Goal: Task Accomplishment & Management: Complete application form

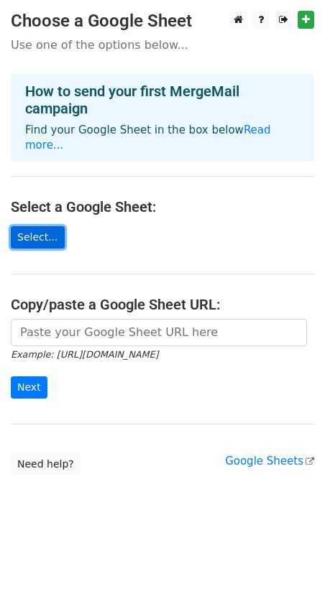
click at [50, 226] on link "Select..." at bounding box center [38, 237] width 54 height 22
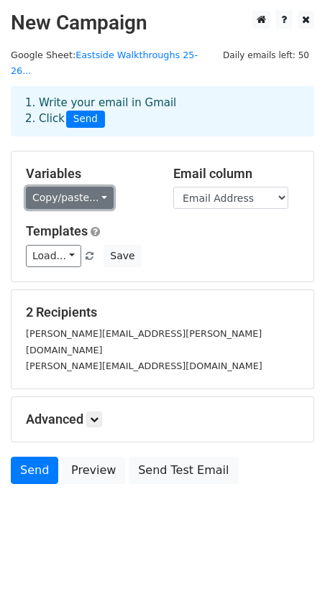
click at [90, 187] on link "Copy/paste..." at bounding box center [70, 198] width 88 height 22
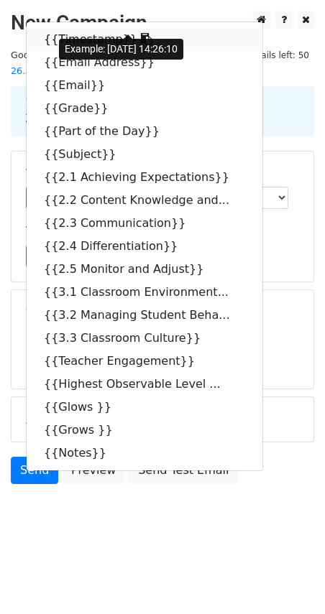
click at [63, 28] on link "{{Timestamp}}" at bounding box center [145, 39] width 236 height 23
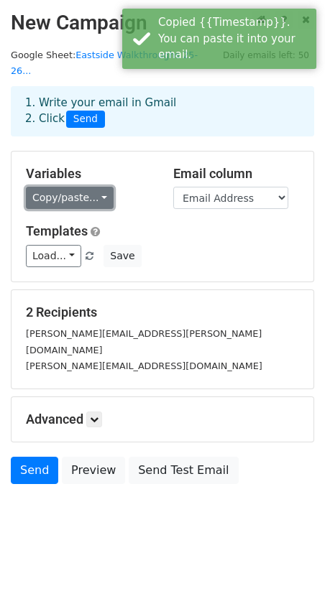
click at [91, 187] on link "Copy/paste..." at bounding box center [70, 198] width 88 height 22
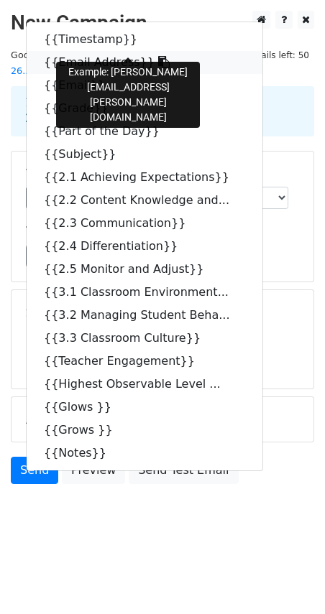
click at [90, 51] on link "{{Email Address}}" at bounding box center [145, 62] width 236 height 23
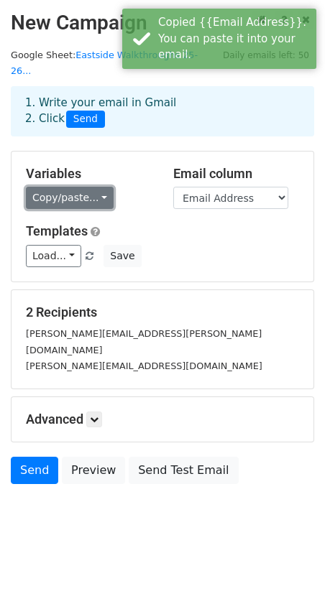
click at [83, 187] on link "Copy/paste..." at bounding box center [70, 198] width 88 height 22
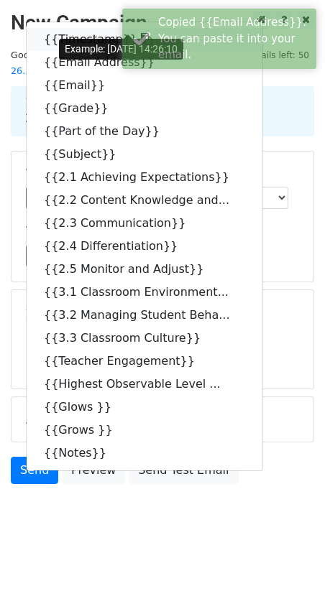
click at [88, 28] on link "{{Timestamp}}" at bounding box center [145, 39] width 236 height 23
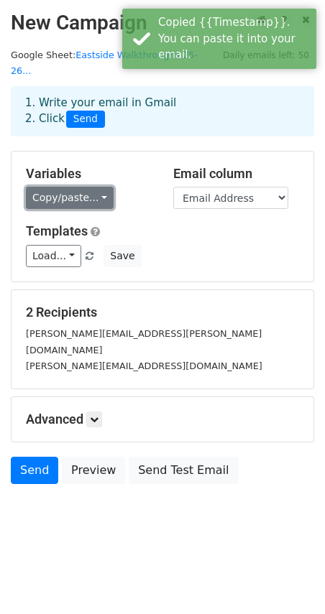
click at [91, 187] on link "Copy/paste..." at bounding box center [70, 198] width 88 height 22
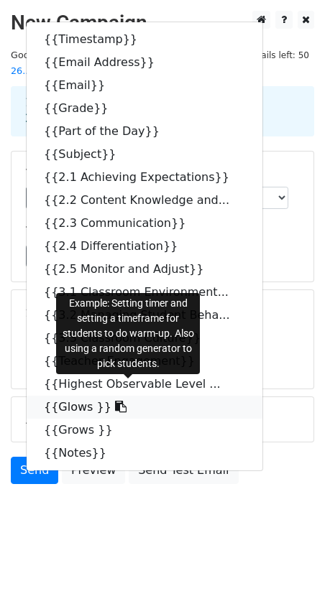
click at [79, 396] on link "{{Glows }}" at bounding box center [145, 407] width 236 height 23
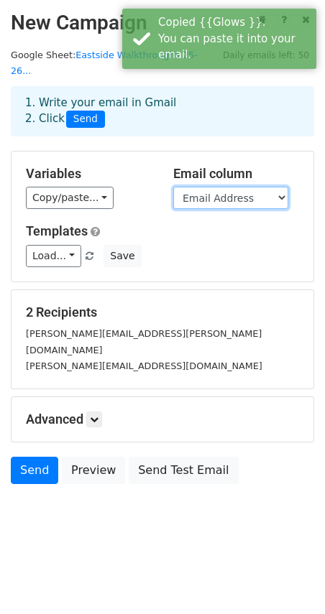
click at [226, 187] on select "Timestamp Email Address Email Grade Part of the Day Subject 2.1 Achieving Expec…" at bounding box center [230, 198] width 115 height 22
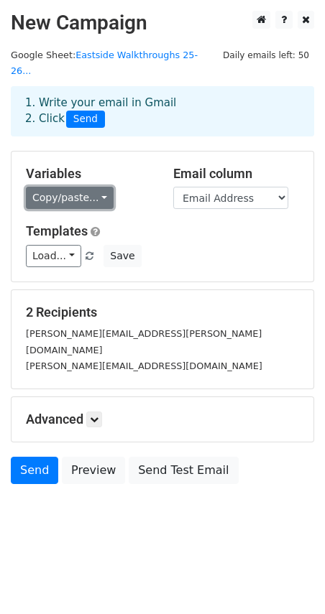
click at [63, 187] on link "Copy/paste..." at bounding box center [70, 198] width 88 height 22
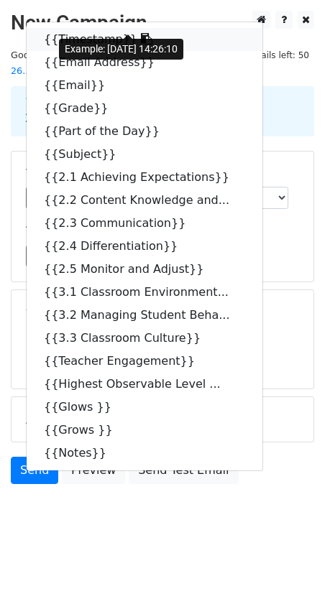
click at [98, 28] on link "{{Timestamp}}" at bounding box center [145, 39] width 236 height 23
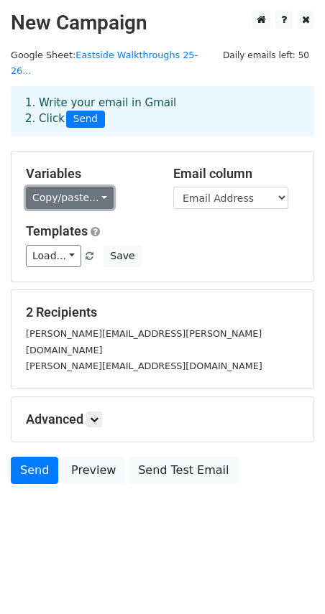
click at [69, 187] on link "Copy/paste..." at bounding box center [70, 198] width 88 height 22
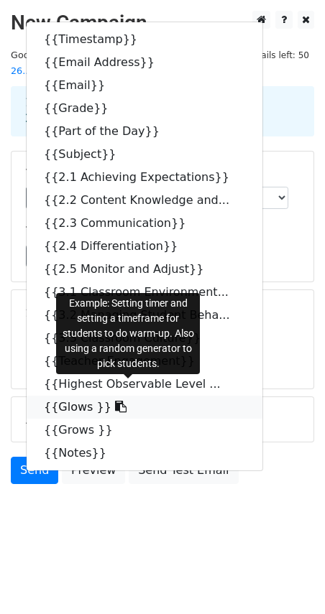
click at [86, 396] on link "{{Glows }}" at bounding box center [145, 407] width 236 height 23
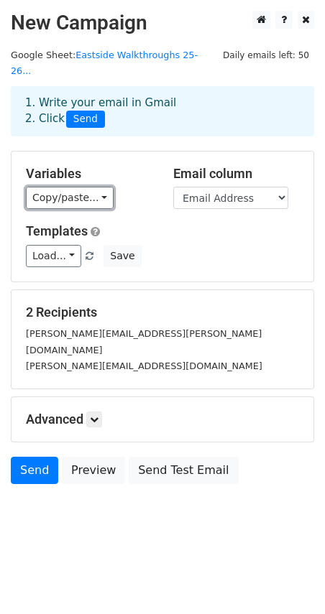
click at [70, 187] on link "Copy/paste..." at bounding box center [70, 198] width 88 height 22
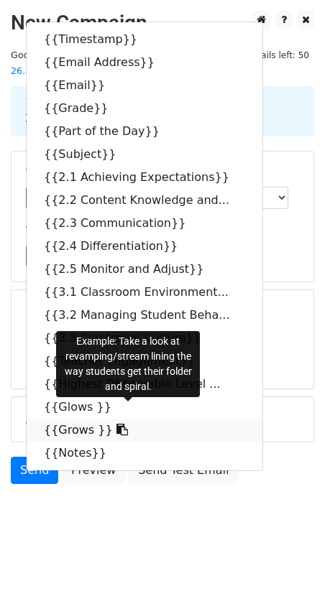
click at [116, 424] on icon at bounding box center [121, 429] width 11 height 11
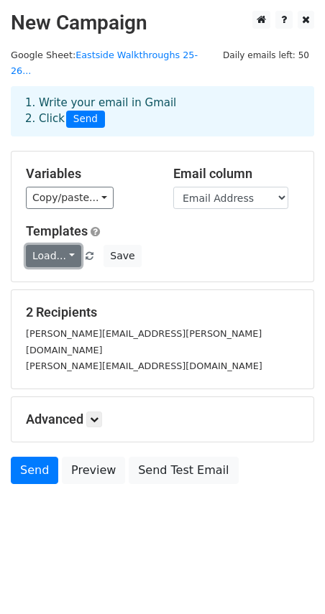
click at [70, 245] on link "Load..." at bounding box center [53, 256] width 55 height 22
click at [55, 277] on h6 "No templates saved" at bounding box center [94, 289] width 134 height 24
click at [207, 227] on div "Templates Load... No templates saved Save" at bounding box center [162, 246] width 295 height 44
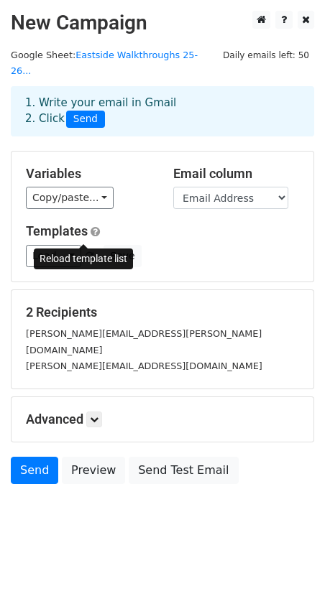
click at [86, 252] on span at bounding box center [90, 256] width 8 height 9
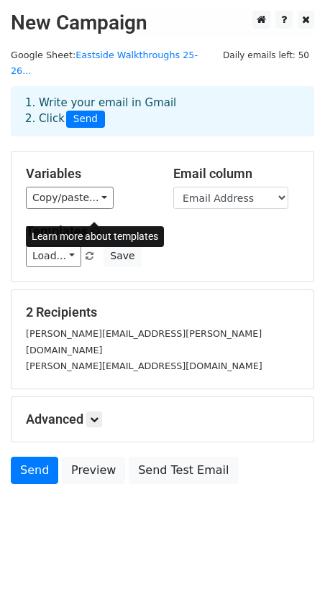
click at [92, 226] on span at bounding box center [95, 231] width 9 height 11
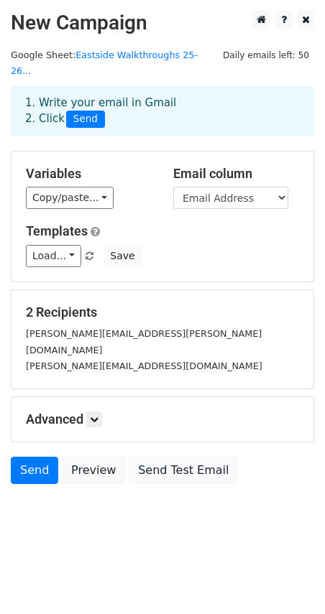
click at [207, 245] on div "Load... No templates saved Save" at bounding box center [162, 256] width 295 height 22
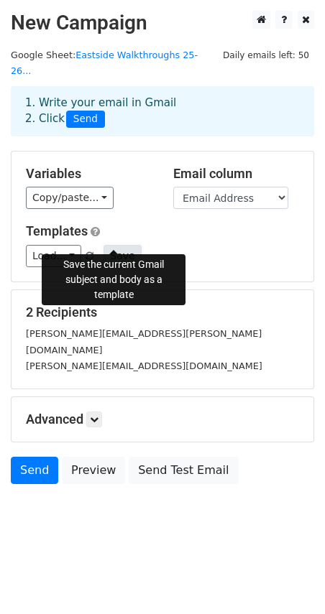
click at [115, 245] on button "Save" at bounding box center [121, 256] width 37 height 22
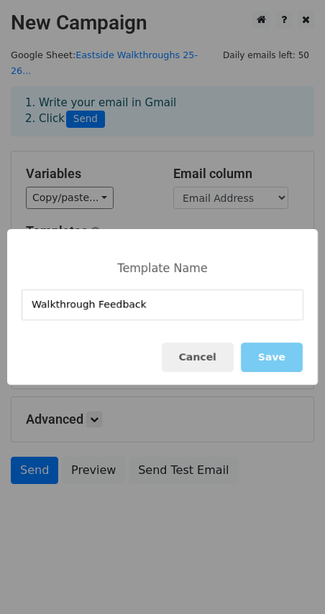
type input "Walkthrough Feedback"
click at [272, 362] on button "Save" at bounding box center [272, 357] width 62 height 29
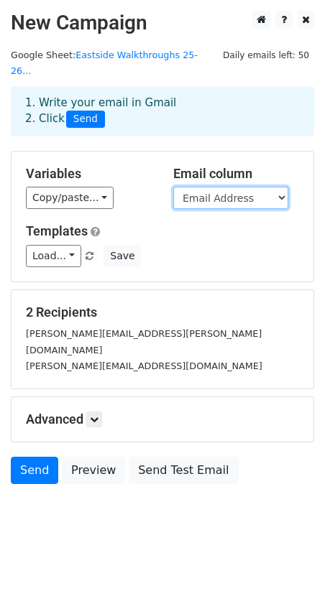
click at [194, 187] on select "Timestamp Email Address Email Grade Part of the Day Subject 2.1 Achieving Expec…" at bounding box center [230, 198] width 115 height 22
select select "Email"
click at [173, 187] on select "Timestamp Email Address Email Grade Part of the Day Subject 2.1 Achieving Expec…" at bounding box center [230, 198] width 115 height 22
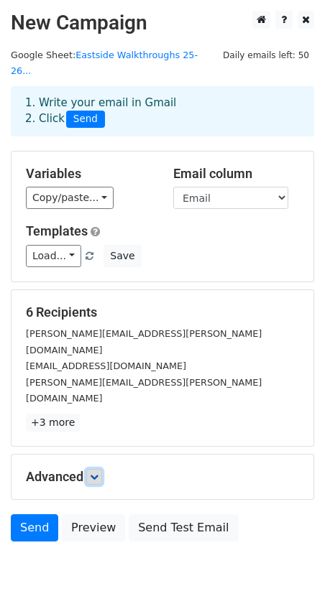
click at [95, 473] on icon at bounding box center [94, 477] width 9 height 9
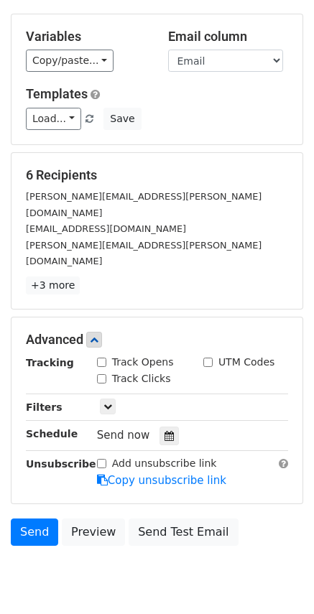
scroll to position [139, 0]
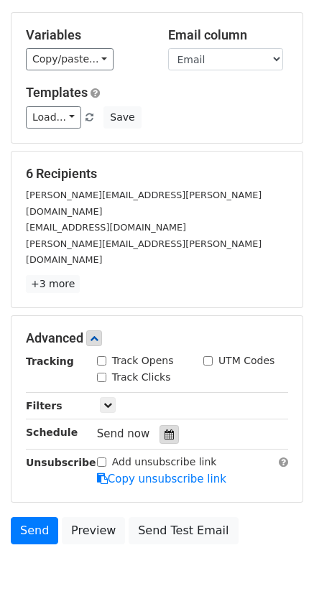
click at [165, 430] on icon at bounding box center [169, 435] width 9 height 10
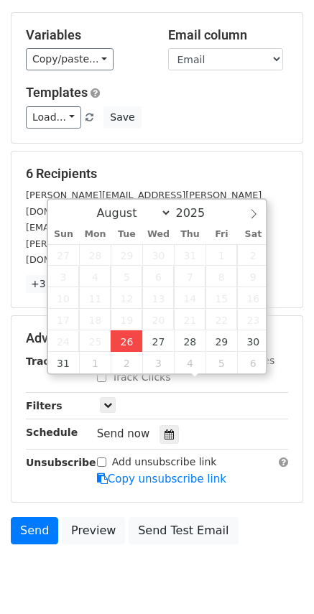
type input "2025-08-26 12:14"
type input "14"
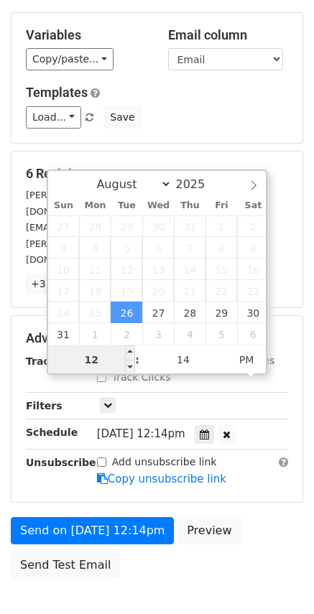
click at [101, 359] on input "12" at bounding box center [92, 360] width 88 height 29
type input "2025-08-26 13:14"
type input "01"
click at [128, 353] on span at bounding box center [130, 353] width 10 height 14
type input "2025-08-26 14:14"
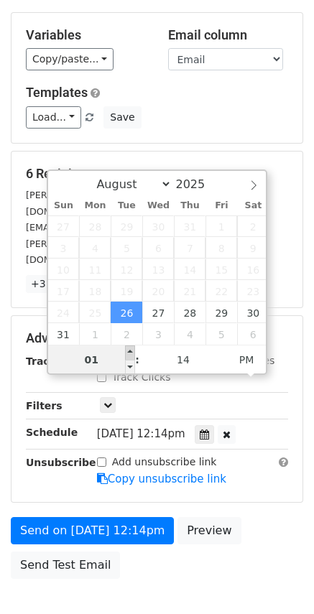
type input "02"
click at [128, 353] on span at bounding box center [130, 353] width 10 height 14
type input "2025-08-26 15:14"
type input "03"
click at [128, 353] on span at bounding box center [130, 353] width 10 height 14
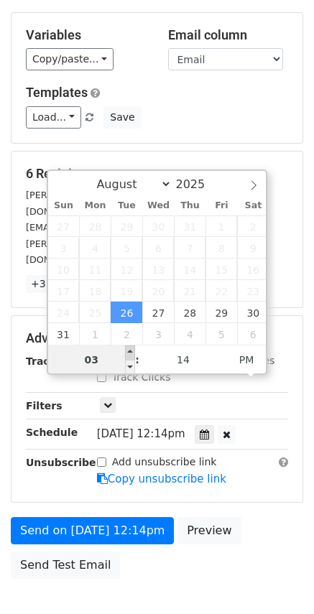
type input "2025-08-26 16:14"
type input "04"
click at [128, 353] on span at bounding box center [130, 353] width 10 height 14
type input "2025-09-02 16:14"
select select "8"
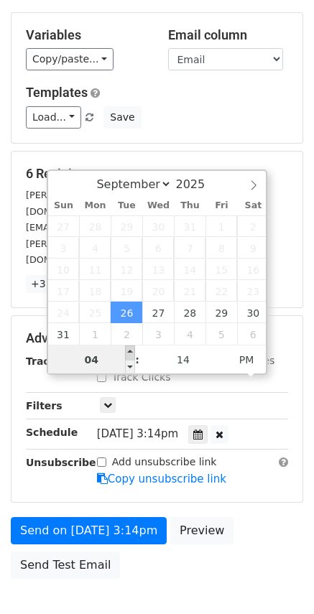
scroll to position [116, 0]
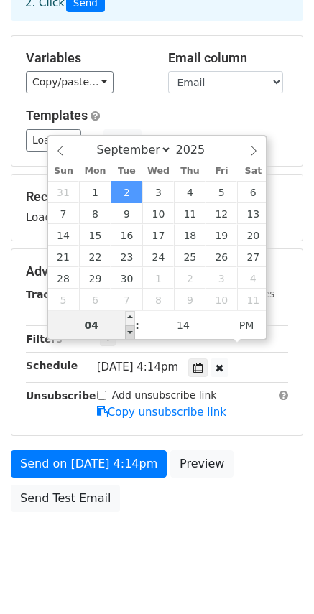
type input "2025-09-02 15:14"
type input "03"
click at [126, 326] on span at bounding box center [130, 333] width 10 height 14
type input "2025-09-02 16:14"
type input "04"
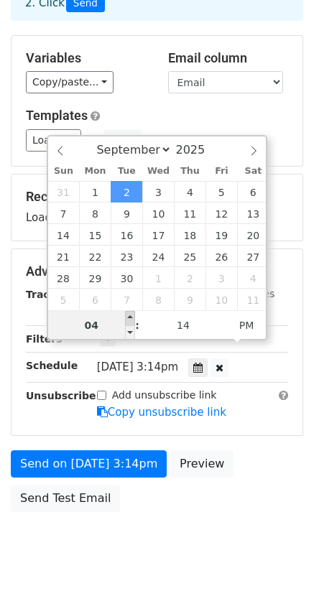
click at [132, 316] on span at bounding box center [130, 318] width 10 height 14
type input "2025-09-02 17:14"
type input "05"
click at [132, 316] on span at bounding box center [130, 318] width 10 height 14
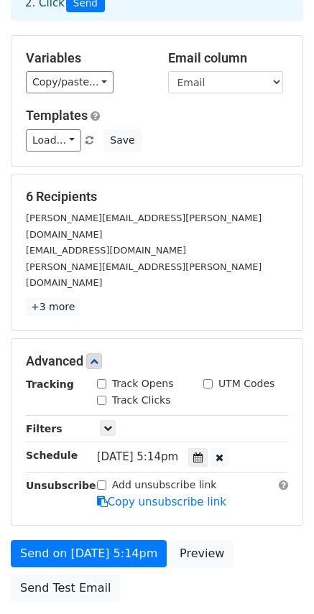
click at [171, 421] on div "Only include spreadsheet rows that match the following filters:" at bounding box center [192, 429] width 213 height 17
click at [109, 424] on icon at bounding box center [107, 428] width 9 height 9
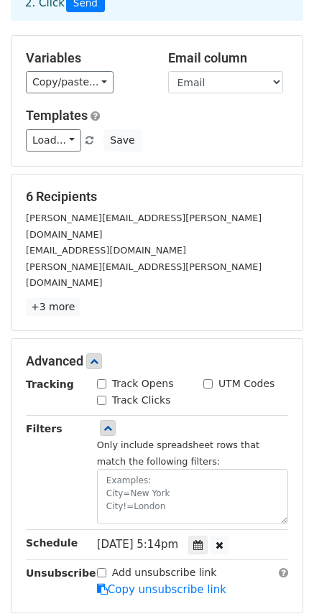
click at [137, 354] on h5 "Advanced" at bounding box center [157, 362] width 262 height 16
click at [95, 357] on icon at bounding box center [94, 361] width 9 height 9
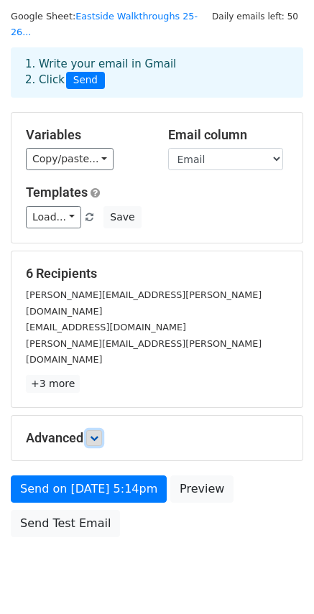
scroll to position [33, 0]
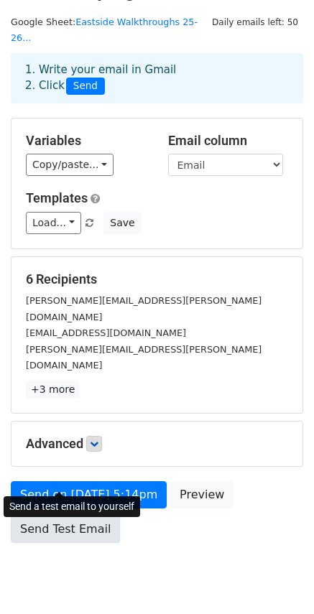
click at [80, 516] on link "Send Test Email" at bounding box center [65, 529] width 109 height 27
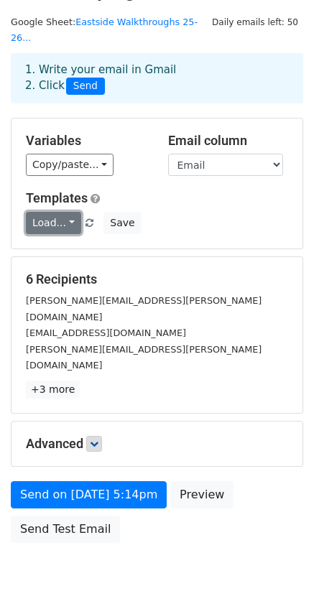
click at [59, 212] on link "Load..." at bounding box center [53, 223] width 55 height 22
click at [193, 193] on div "Templates Load... No templates saved Save" at bounding box center [157, 212] width 284 height 44
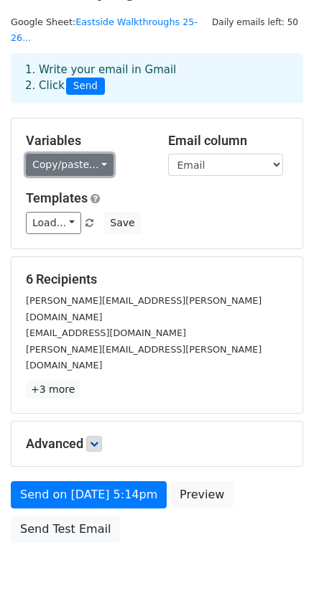
click at [88, 154] on link "Copy/paste..." at bounding box center [70, 165] width 88 height 22
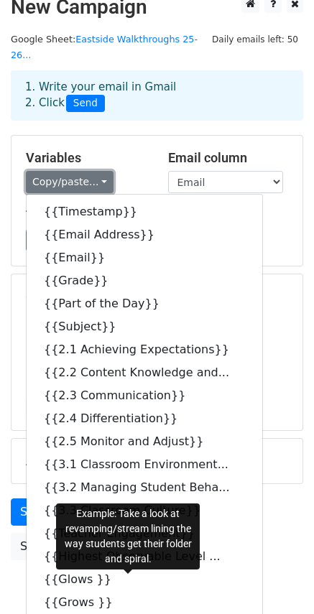
scroll to position [0, 0]
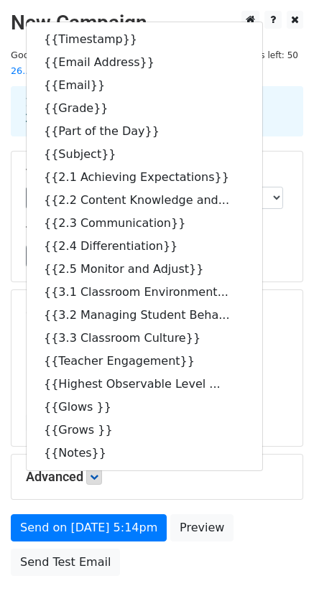
click at [149, 545] on body "New Campaign Daily emails left: 50 Google Sheet: Eastside Walkthroughs 25-26...…" at bounding box center [157, 326] width 314 height 630
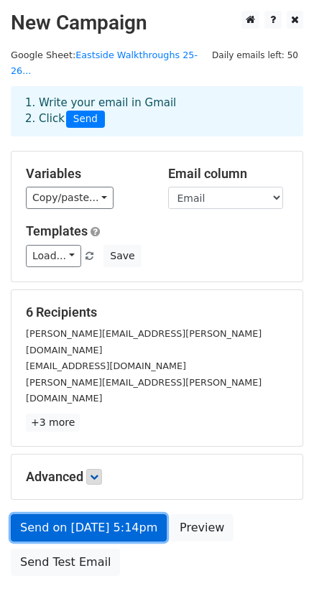
click at [131, 515] on link "Send on Sep 2 at 5:14pm" at bounding box center [89, 528] width 156 height 27
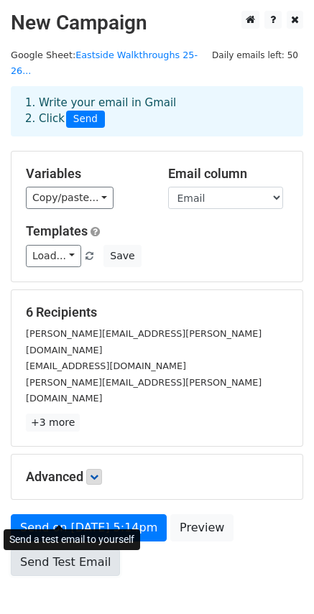
click at [63, 549] on link "Send Test Email" at bounding box center [65, 562] width 109 height 27
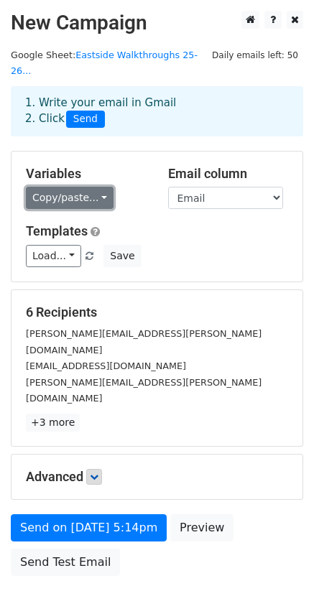
click at [72, 187] on link "Copy/paste..." at bounding box center [70, 198] width 88 height 22
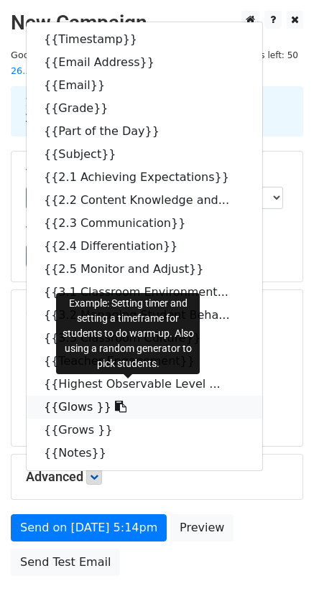
click at [115, 401] on icon at bounding box center [120, 406] width 11 height 11
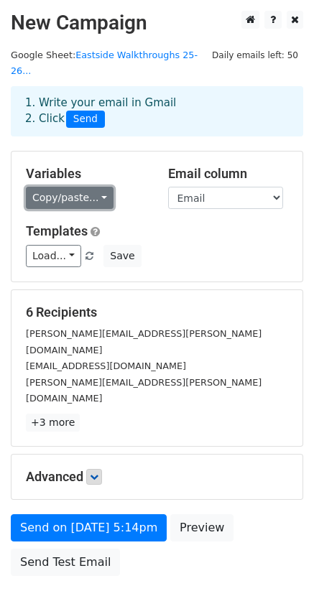
click at [78, 187] on link "Copy/paste..." at bounding box center [70, 198] width 88 height 22
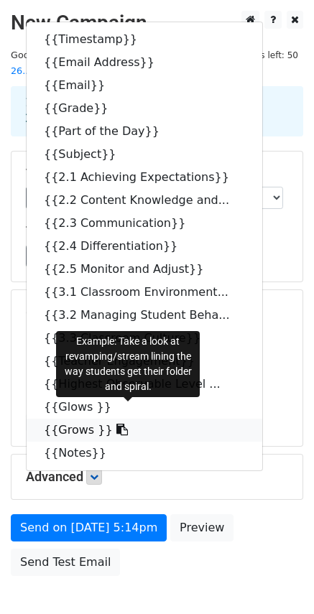
click at [116, 424] on icon at bounding box center [121, 429] width 11 height 11
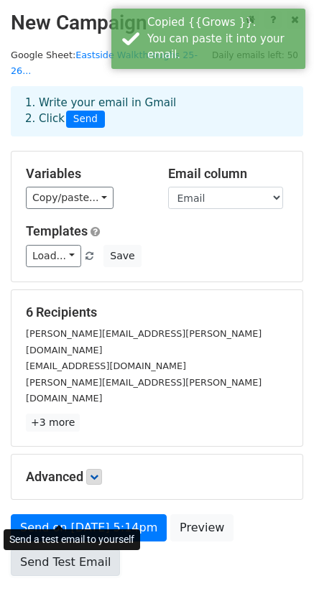
click at [49, 549] on link "Send Test Email" at bounding box center [65, 562] width 109 height 27
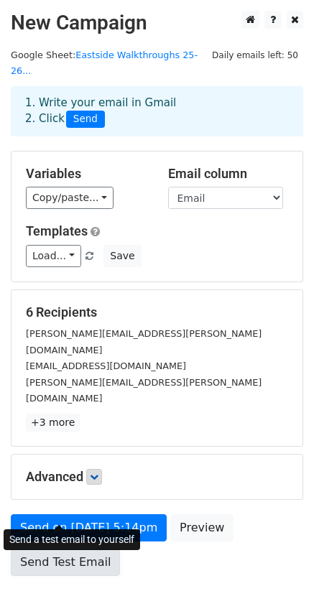
click at [44, 549] on link "Send Test Email" at bounding box center [65, 562] width 109 height 27
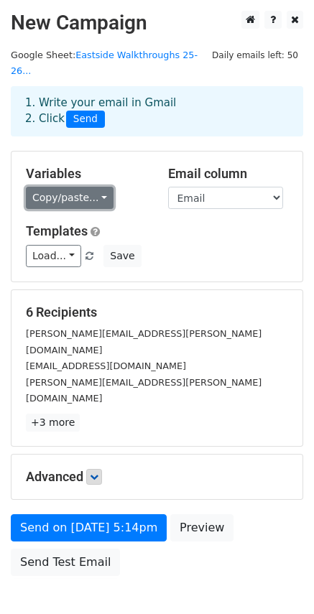
click at [81, 187] on link "Copy/paste..." at bounding box center [70, 198] width 88 height 22
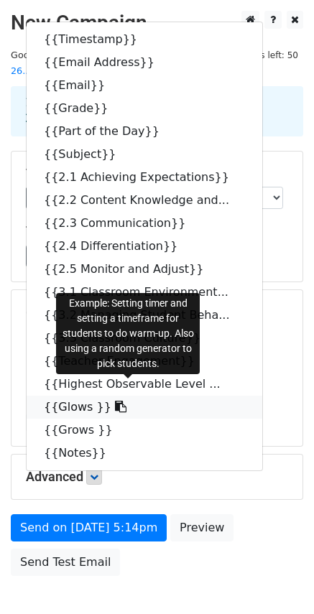
click at [115, 401] on icon at bounding box center [120, 406] width 11 height 11
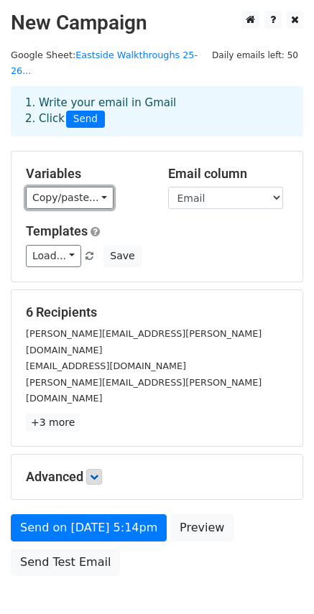
click at [75, 187] on link "Copy/paste..." at bounding box center [70, 198] width 88 height 22
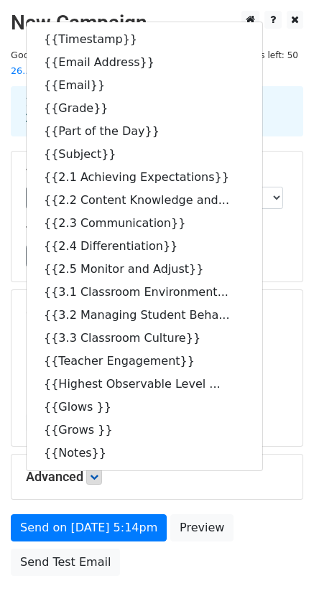
click at [256, 245] on div "Load... No templates saved Save" at bounding box center [157, 256] width 284 height 22
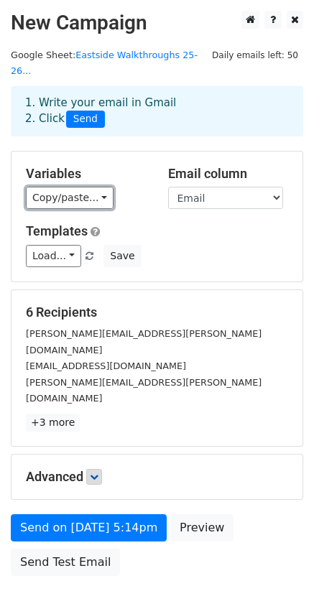
click at [84, 187] on link "Copy/paste..." at bounding box center [70, 198] width 88 height 22
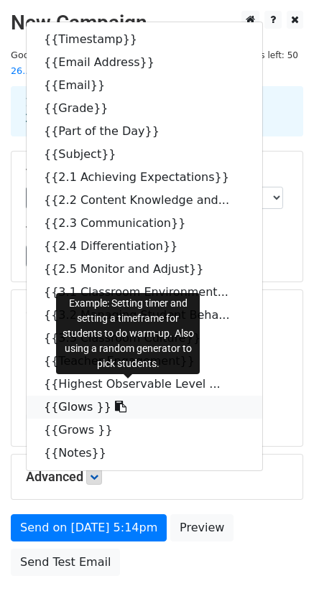
click at [115, 401] on icon at bounding box center [120, 406] width 11 height 11
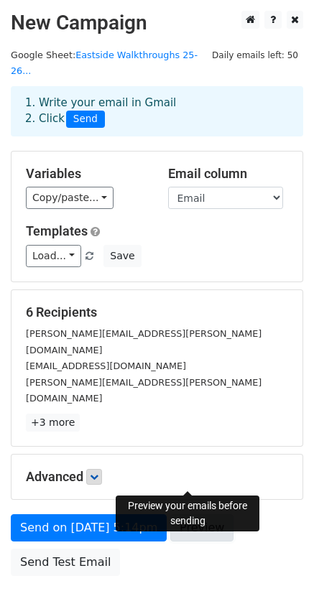
click at [172, 515] on link "Preview" at bounding box center [201, 528] width 63 height 27
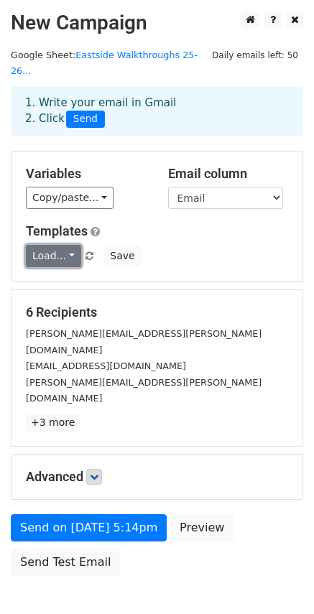
click at [68, 245] on link "Load..." at bounding box center [53, 256] width 55 height 22
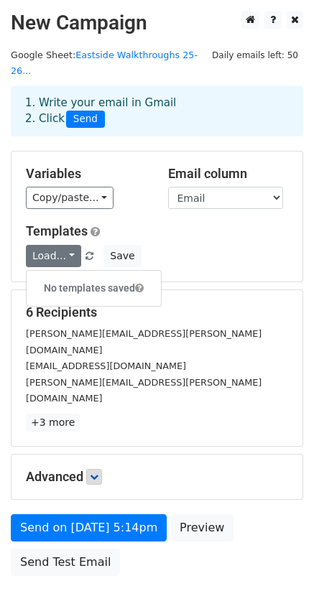
click at [158, 245] on div "Load... No templates saved Save" at bounding box center [157, 256] width 284 height 22
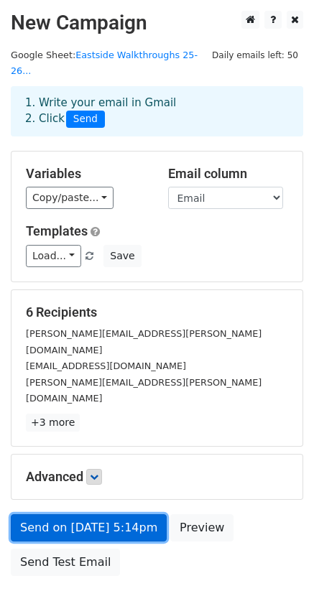
click at [132, 515] on link "Send on Sep 2 at 5:14pm" at bounding box center [89, 528] width 156 height 27
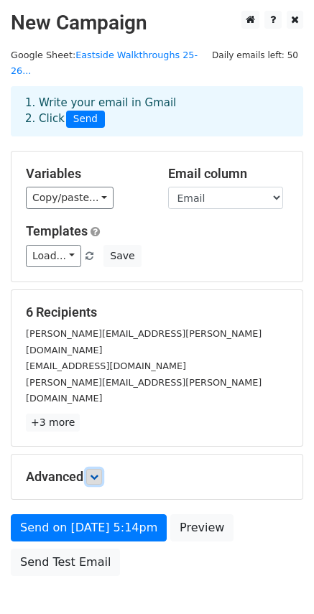
click at [98, 473] on icon at bounding box center [94, 477] width 9 height 9
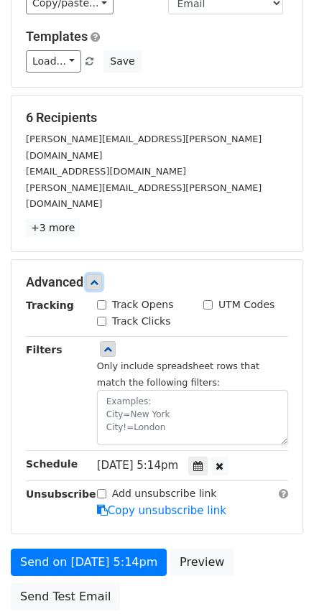
scroll to position [261, 0]
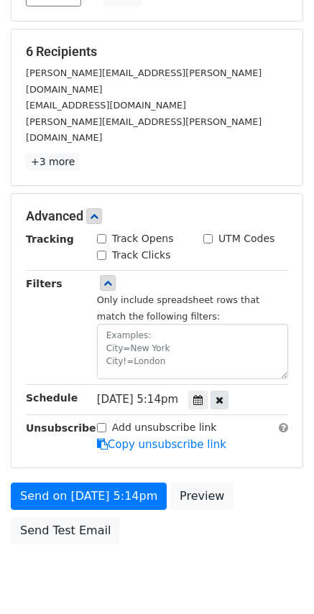
click at [224, 395] on icon at bounding box center [220, 400] width 8 height 10
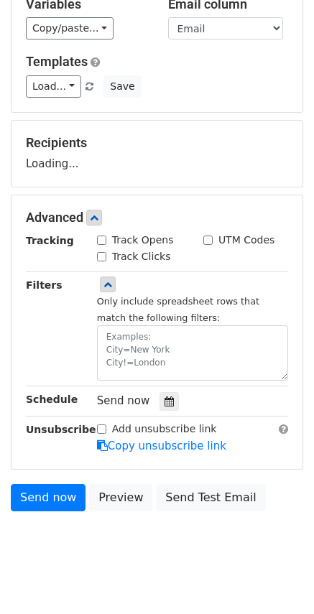
scroll to position [227, 0]
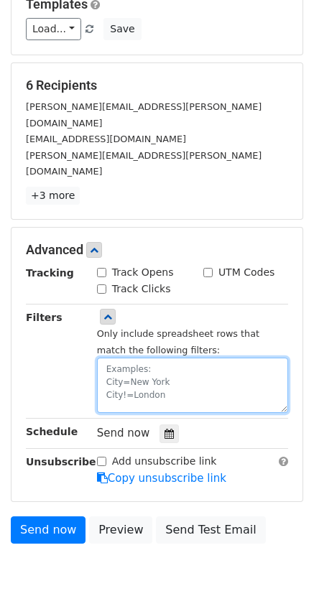
click at [167, 358] on textarea at bounding box center [192, 385] width 191 height 55
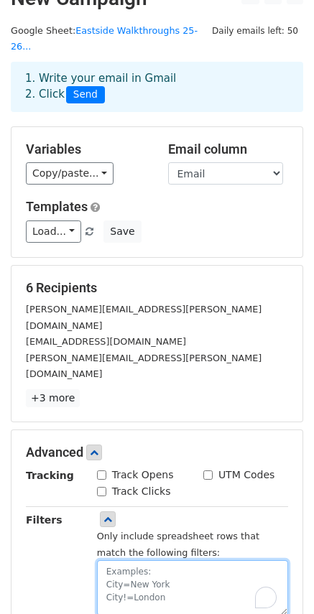
scroll to position [11, 0]
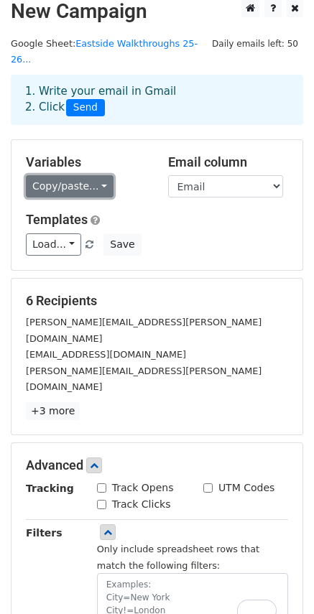
click at [97, 175] on link "Copy/paste..." at bounding box center [70, 186] width 88 height 22
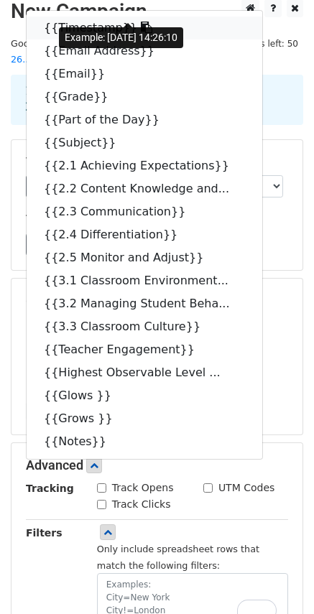
click at [62, 17] on link "{{Timestamp}}" at bounding box center [145, 28] width 236 height 23
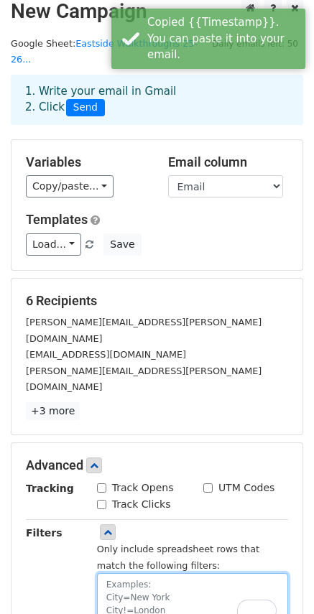
click at [139, 574] on textarea "To enrich screen reader interactions, please activate Accessibility in Grammarl…" at bounding box center [192, 601] width 191 height 55
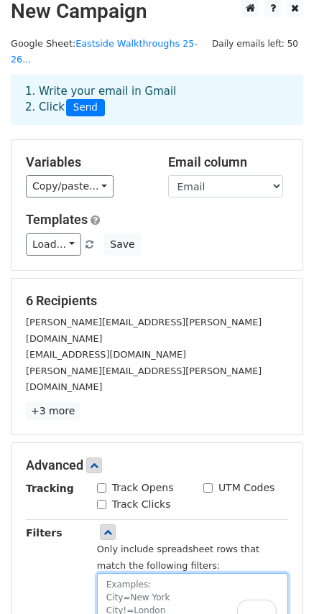
paste textarea "{{Timestamp}}"
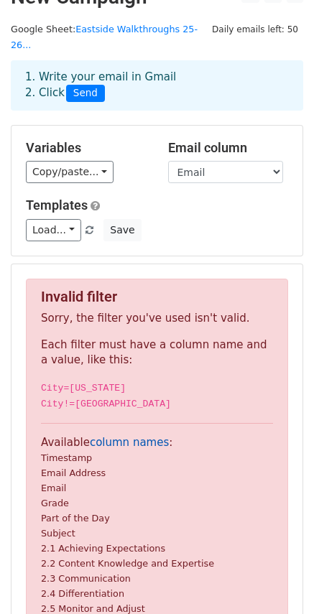
scroll to position [0, 0]
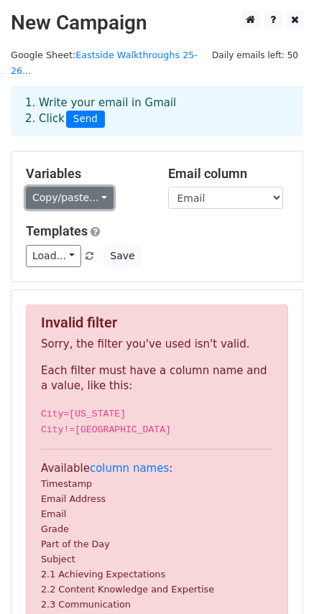
click at [75, 187] on link "Copy/paste..." at bounding box center [70, 198] width 88 height 22
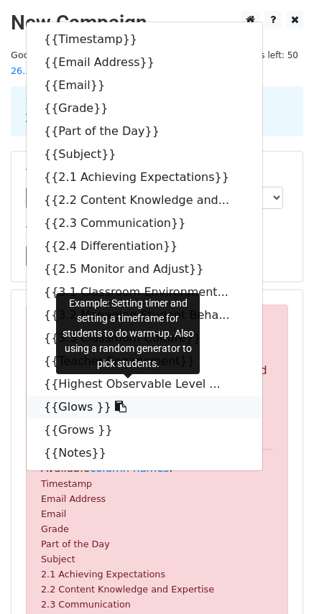
click at [115, 401] on icon at bounding box center [120, 406] width 11 height 11
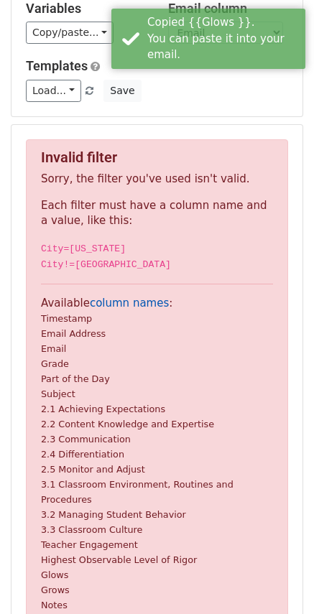
scroll to position [72, 0]
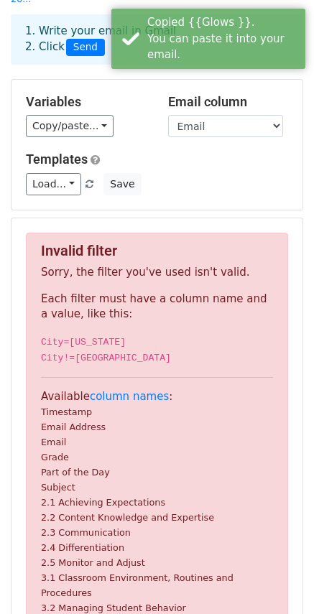
click at [94, 368] on div "Invalid filter Sorry, the filter you've used isn't valid. Each filter must have…" at bounding box center [157, 474] width 262 height 483
click at [129, 390] on link "column names" at bounding box center [129, 396] width 79 height 13
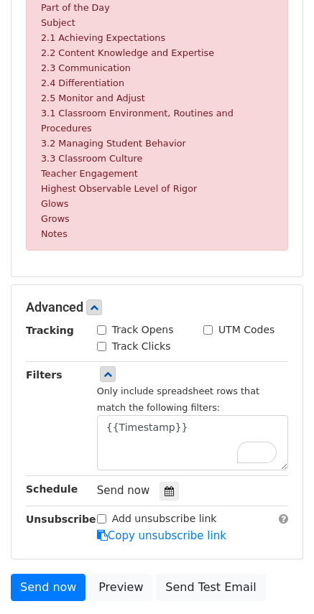
scroll to position [575, 0]
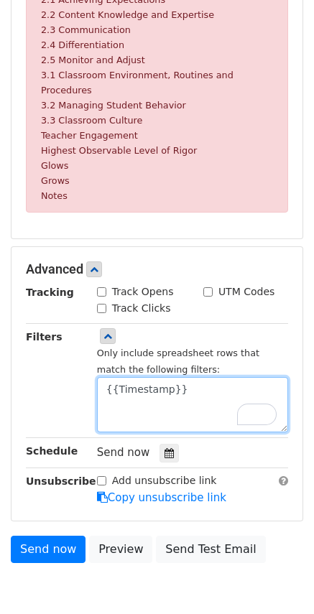
click at [170, 377] on textarea "{{Timestamp}}" at bounding box center [192, 404] width 191 height 55
click at [112, 377] on textarea "{{Timestamp" at bounding box center [192, 404] width 191 height 55
click at [173, 377] on textarea "Timestamp" at bounding box center [192, 404] width 191 height 55
paste textarea "{{Glows }}"
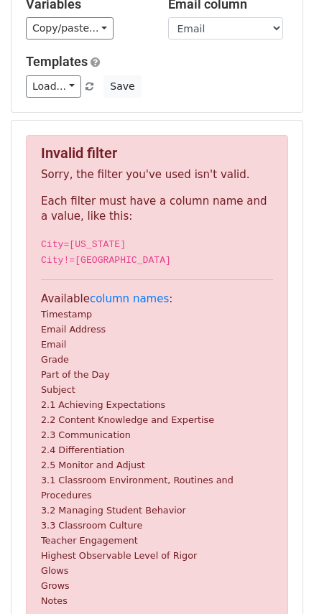
click at [115, 336] on form "Variables Copy/paste... {{Timestamp}} {{Email Address}} {{Email}} {{Grade}} {{P…" at bounding box center [157, 478] width 293 height 995
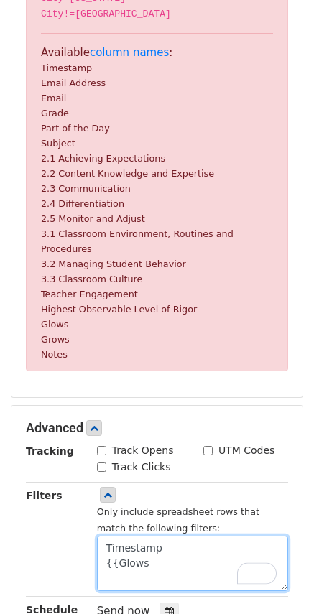
scroll to position [622, 0]
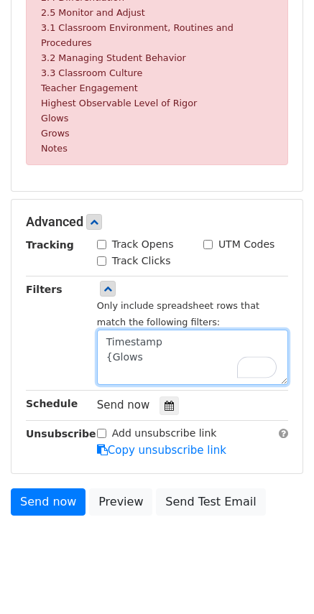
type textarea "Timestamp Glows"
click at [149, 339] on textarea "Timestamp Glows" at bounding box center [192, 357] width 191 height 55
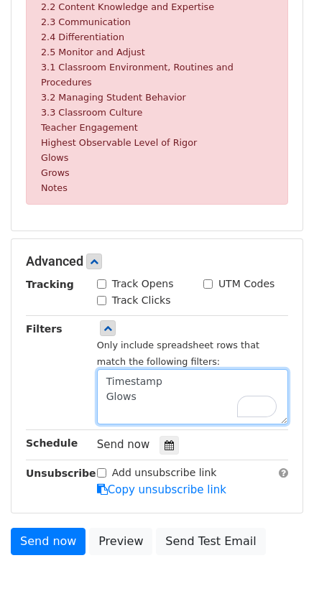
scroll to position [479, 0]
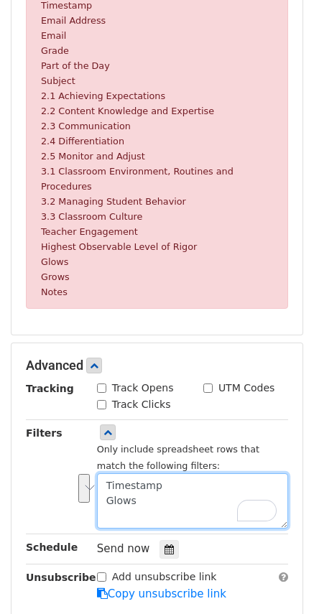
drag, startPoint x: 152, startPoint y: 482, endPoint x: 101, endPoint y: 465, distance: 53.9
click at [103, 463] on div "Only include spreadsheet rows that match the following filters: Timestamp Glows" at bounding box center [192, 477] width 213 height 104
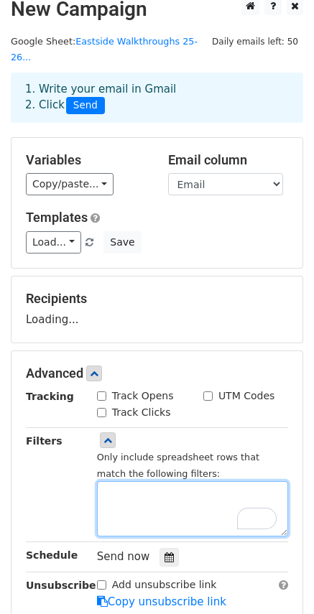
scroll to position [0, 0]
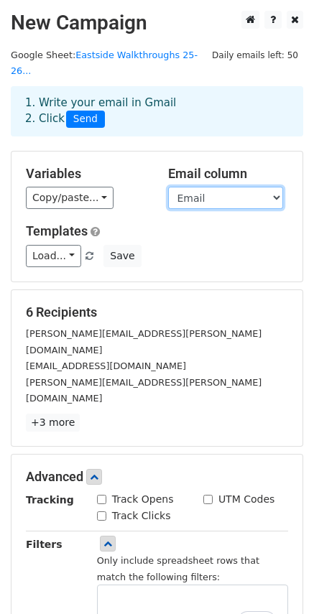
click at [216, 187] on select "Timestamp Email Address Email Grade Part of the Day Subject 2.1 Achieving Expec…" at bounding box center [225, 198] width 115 height 22
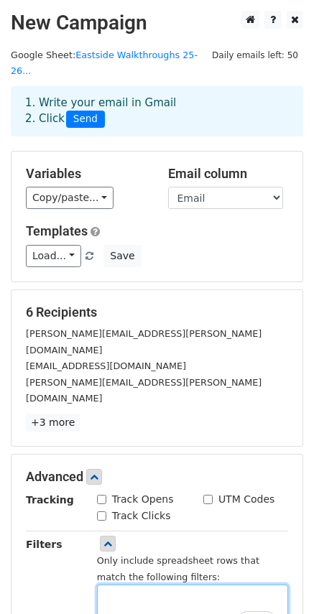
click at [129, 585] on textarea "To enrich screen reader interactions, please activate Accessibility in Grammarl…" at bounding box center [192, 612] width 191 height 55
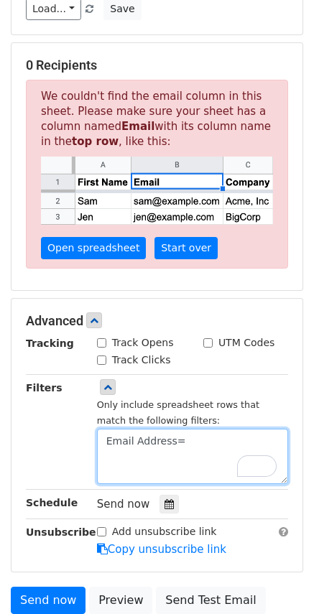
scroll to position [190, 0]
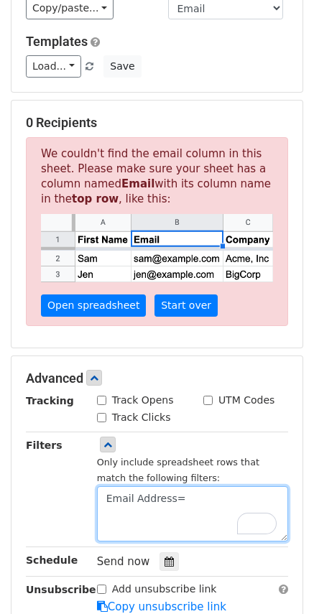
click at [153, 487] on textarea "Email Address=" at bounding box center [192, 514] width 191 height 55
paste textarea "To enrich screen reader interactions, please activate Accessibility in Grammarl…"
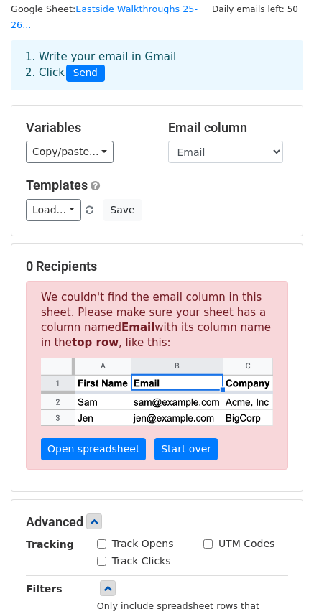
scroll to position [144, 0]
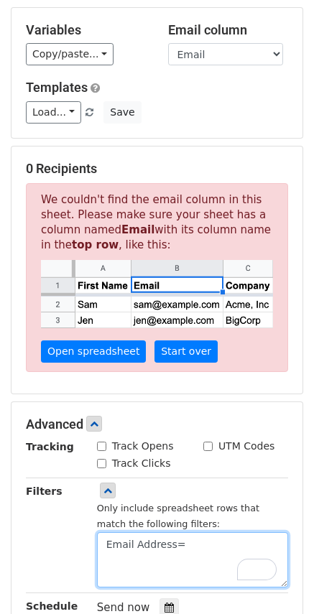
paste textarea "janna.richmond@clevelandisd.org"
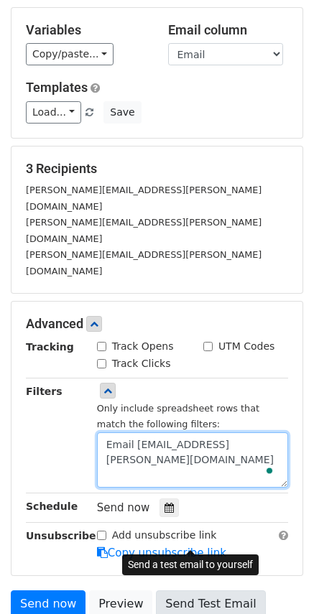
type textarea "Email Address=janna.richmond@clevelandisd.org"
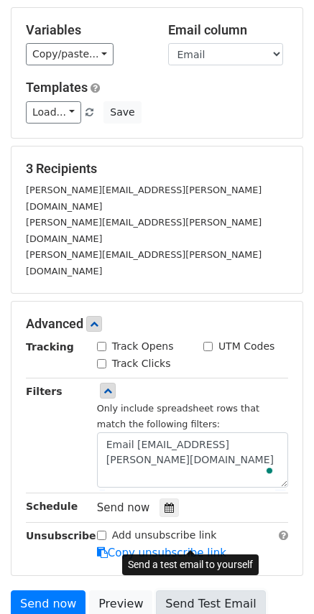
click at [177, 591] on link "Send Test Email" at bounding box center [210, 604] width 109 height 27
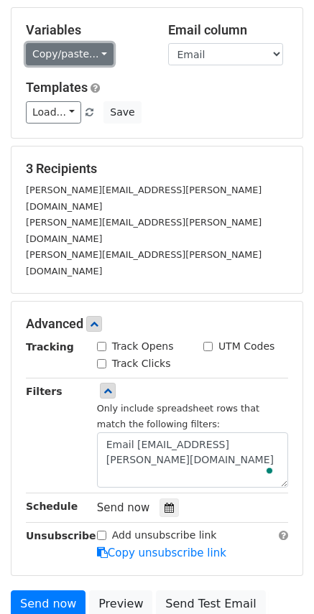
click at [79, 43] on link "Copy/paste..." at bounding box center [70, 54] width 88 height 22
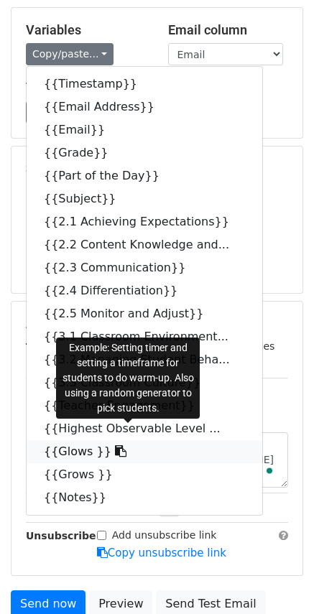
click at [115, 446] on icon at bounding box center [120, 451] width 11 height 11
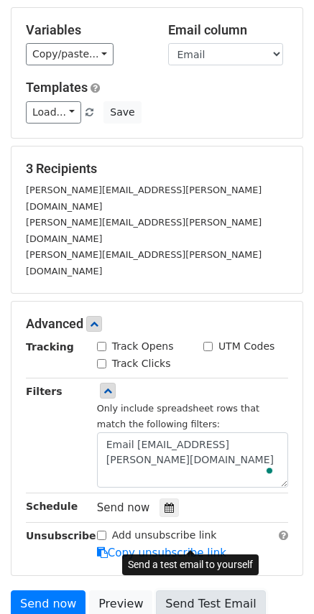
click at [175, 591] on link "Send Test Email" at bounding box center [210, 604] width 109 height 27
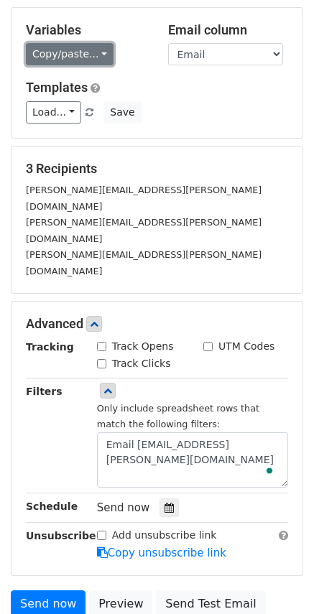
click at [91, 43] on link "Copy/paste..." at bounding box center [70, 54] width 88 height 22
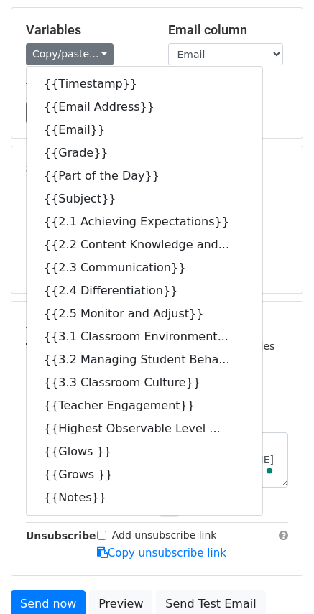
click at [126, 22] on h5 "Variables" at bounding box center [86, 30] width 121 height 16
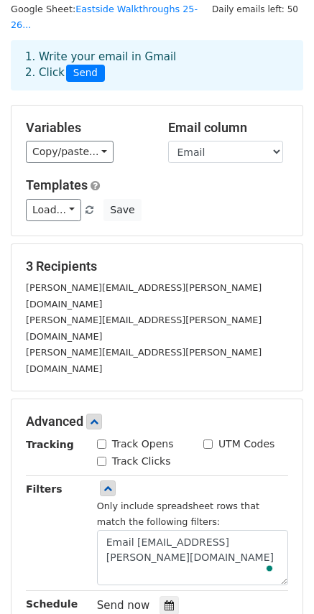
scroll to position [0, 0]
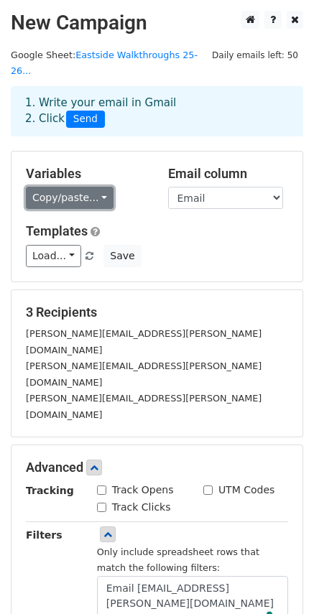
click at [92, 187] on link "Copy/paste..." at bounding box center [70, 198] width 88 height 22
